Goal: Information Seeking & Learning: Learn about a topic

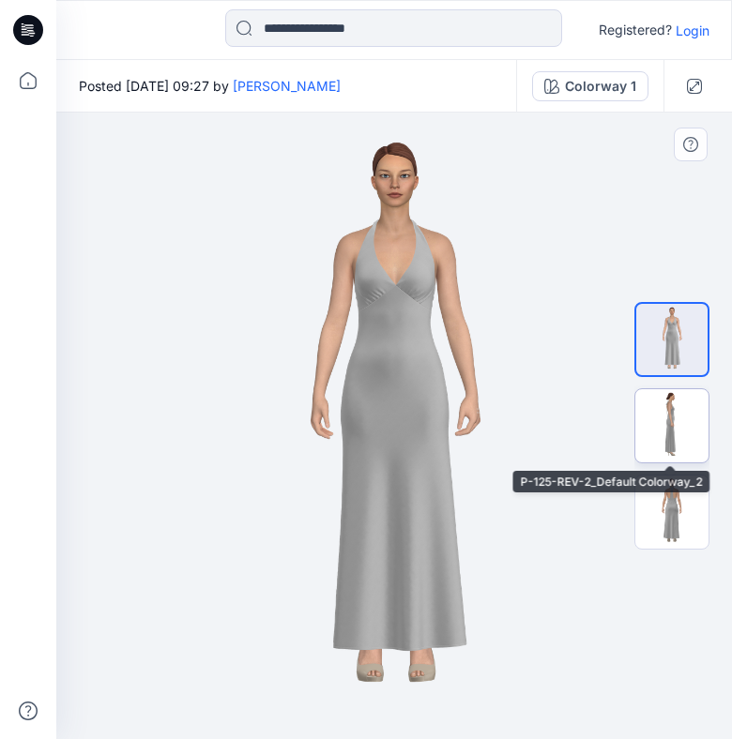
click at [679, 422] on img at bounding box center [671, 425] width 73 height 73
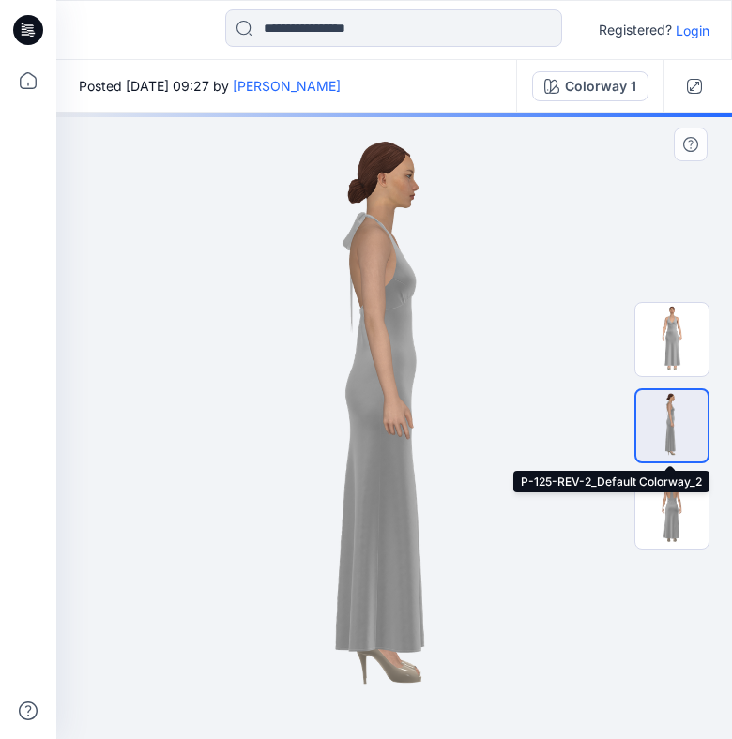
click at [683, 433] on img at bounding box center [671, 425] width 71 height 71
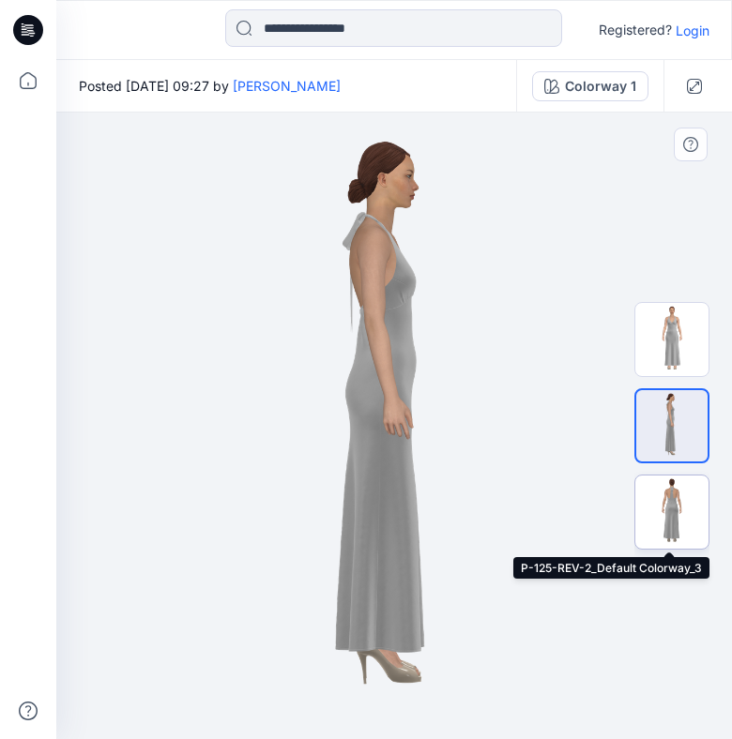
click at [674, 523] on img at bounding box center [671, 512] width 73 height 73
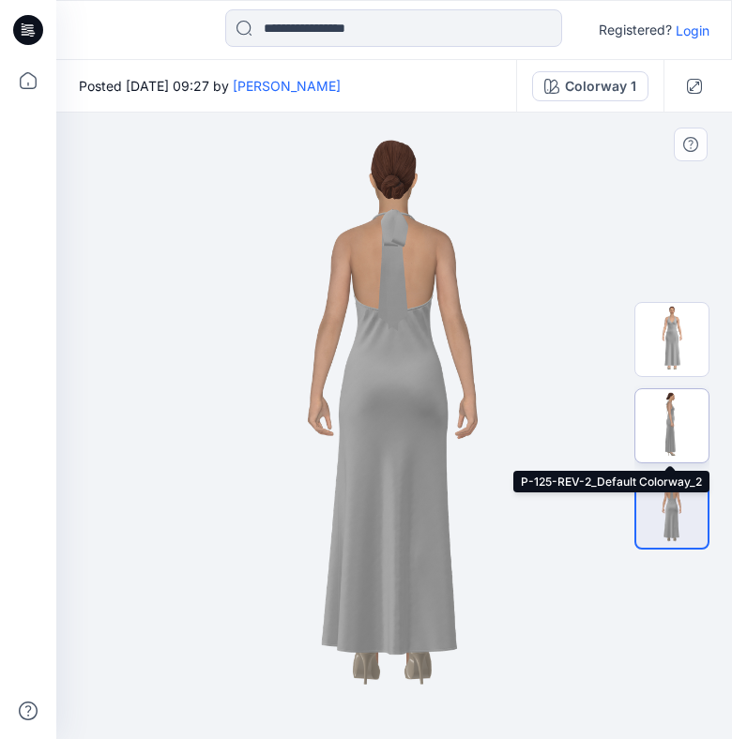
click at [669, 427] on img at bounding box center [671, 425] width 73 height 73
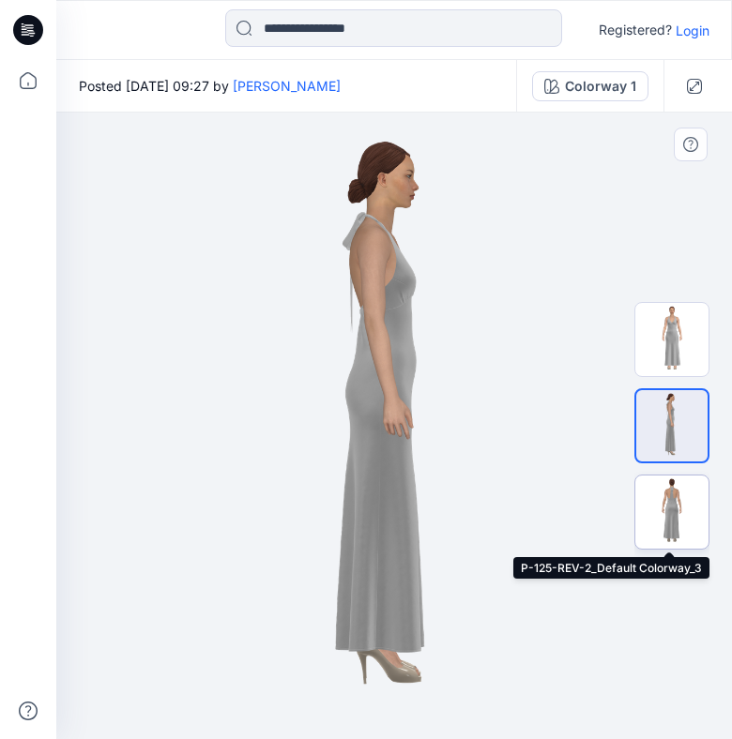
click at [689, 540] on img at bounding box center [671, 512] width 73 height 73
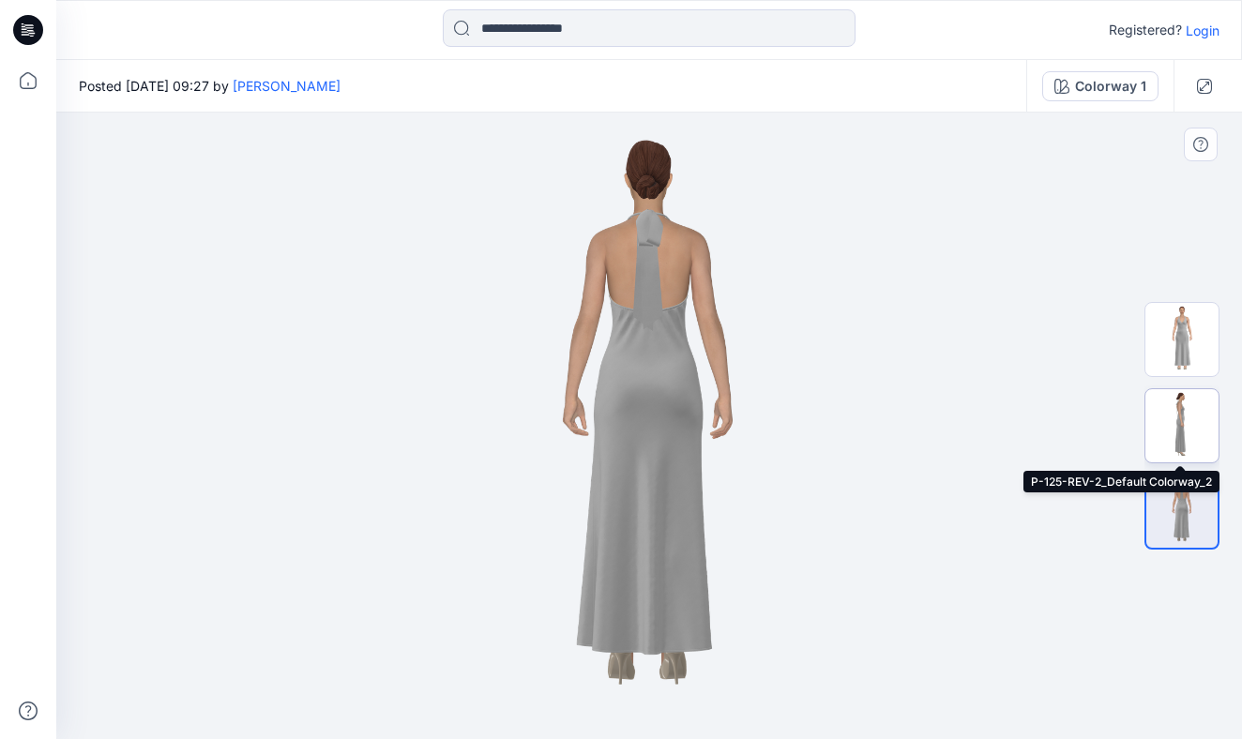
click at [731, 426] on img at bounding box center [1181, 425] width 73 height 73
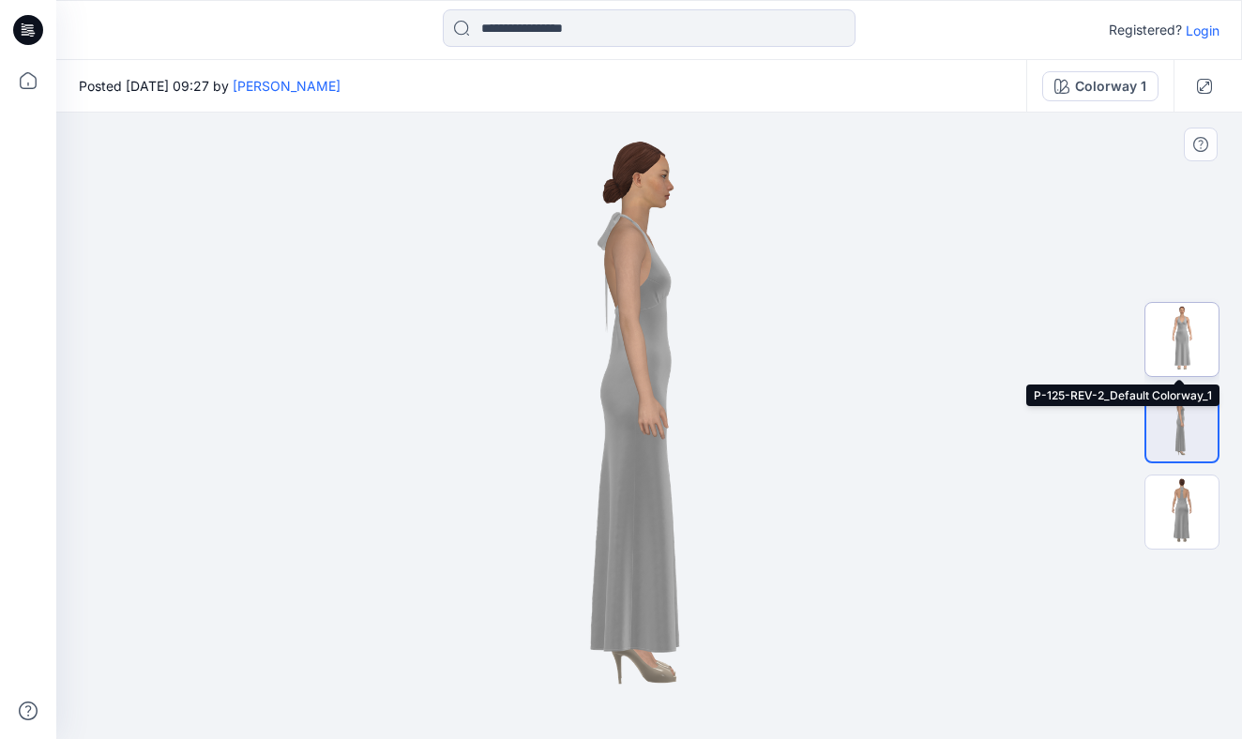
click at [731, 350] on img at bounding box center [1181, 339] width 73 height 73
